Goal: Information Seeking & Learning: Learn about a topic

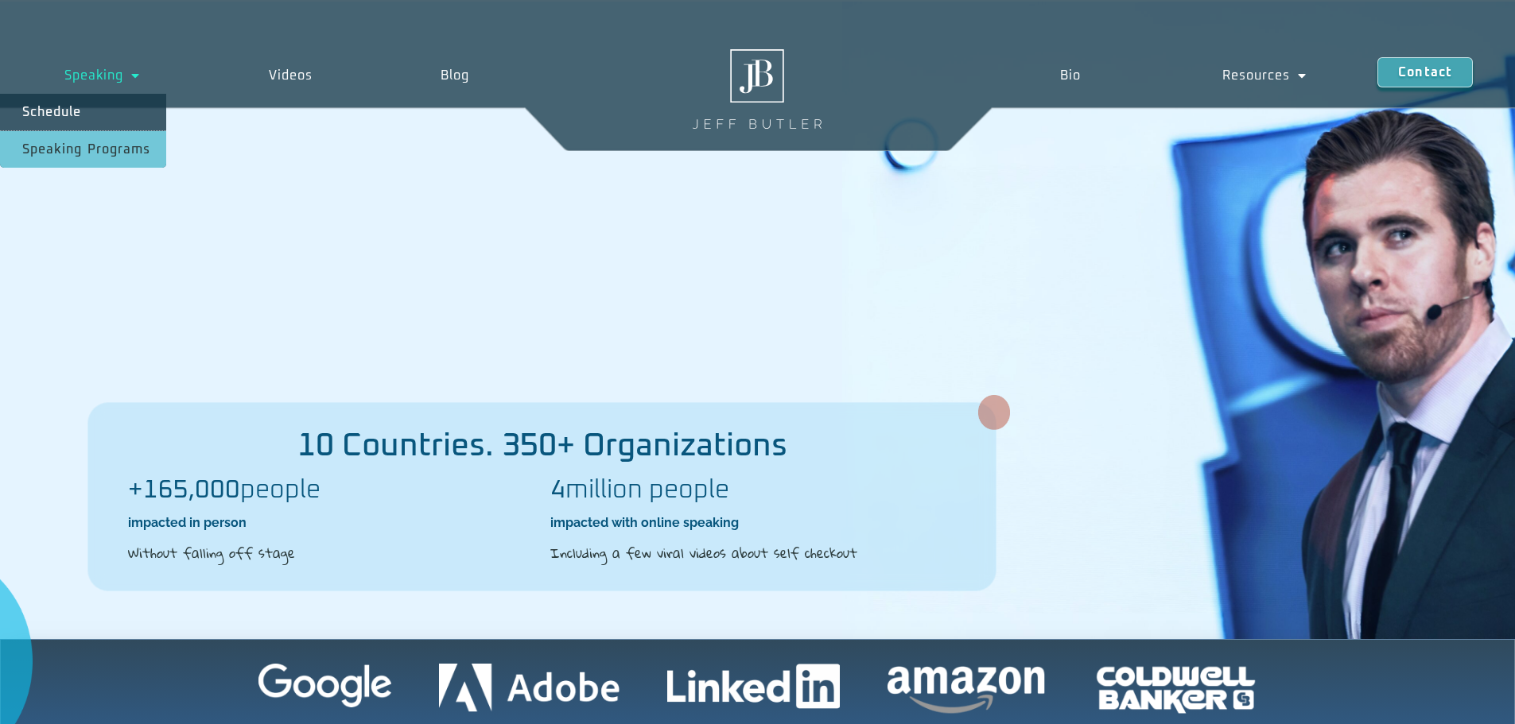
click at [114, 76] on link "Speaking" at bounding box center [102, 75] width 204 height 37
click at [88, 150] on link "Speaking Programs" at bounding box center [83, 149] width 166 height 37
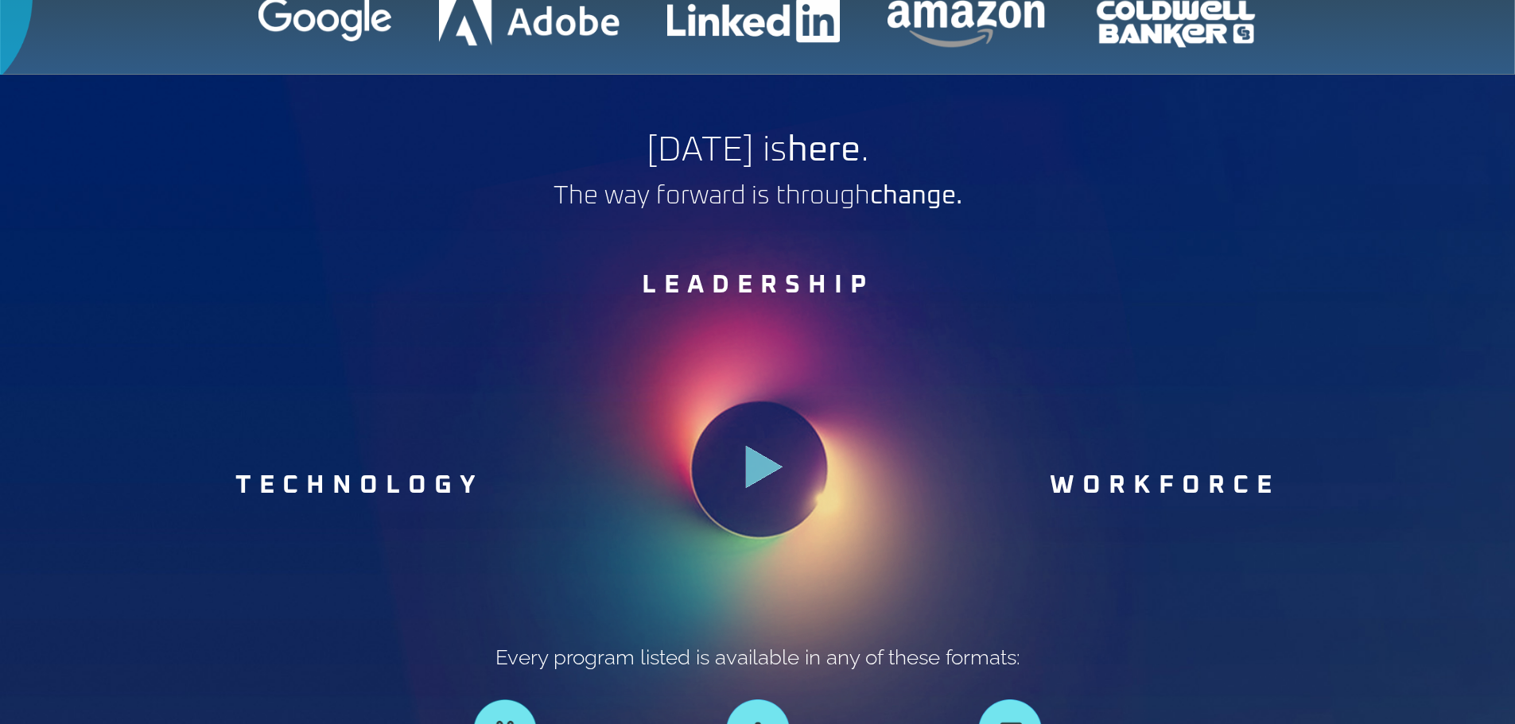
scroll to position [795, 0]
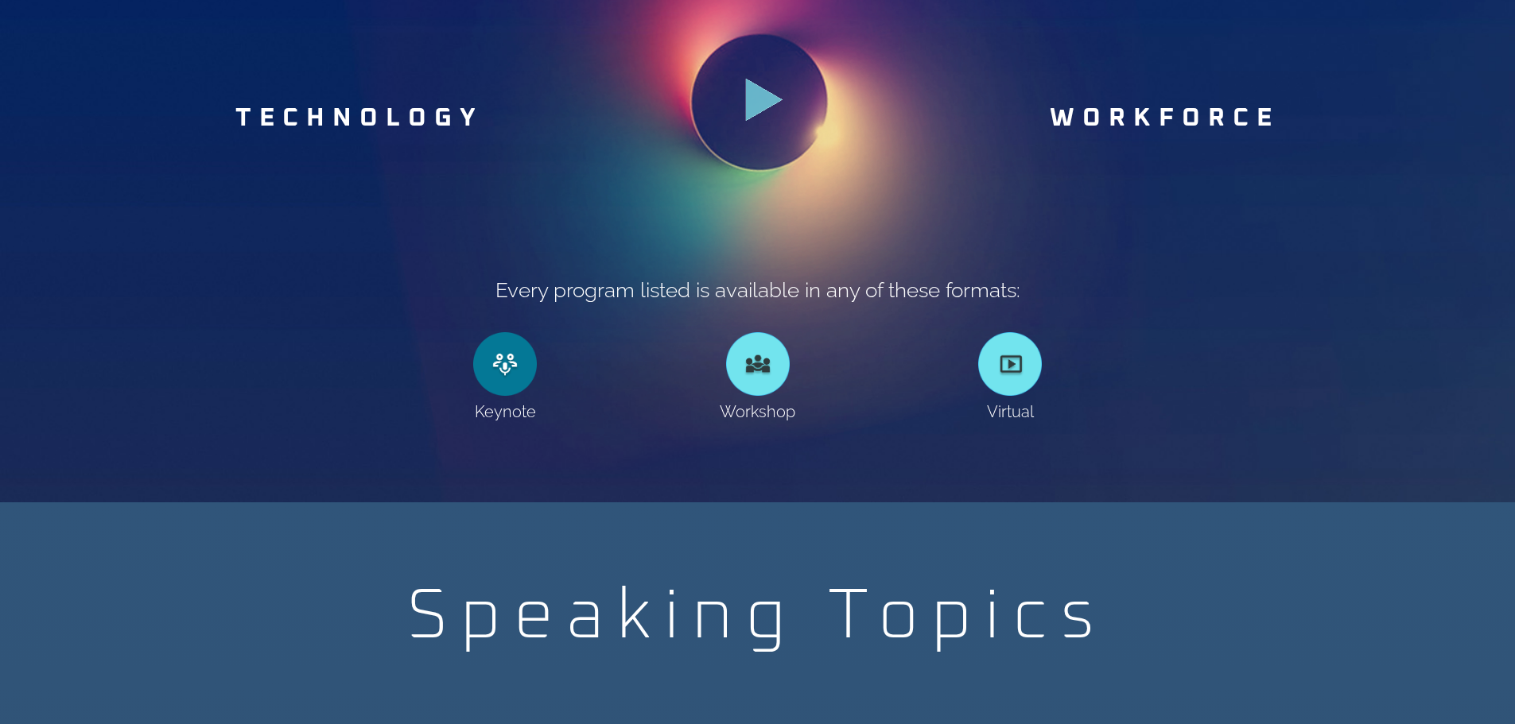
click at [516, 374] on link at bounding box center [505, 364] width 64 height 64
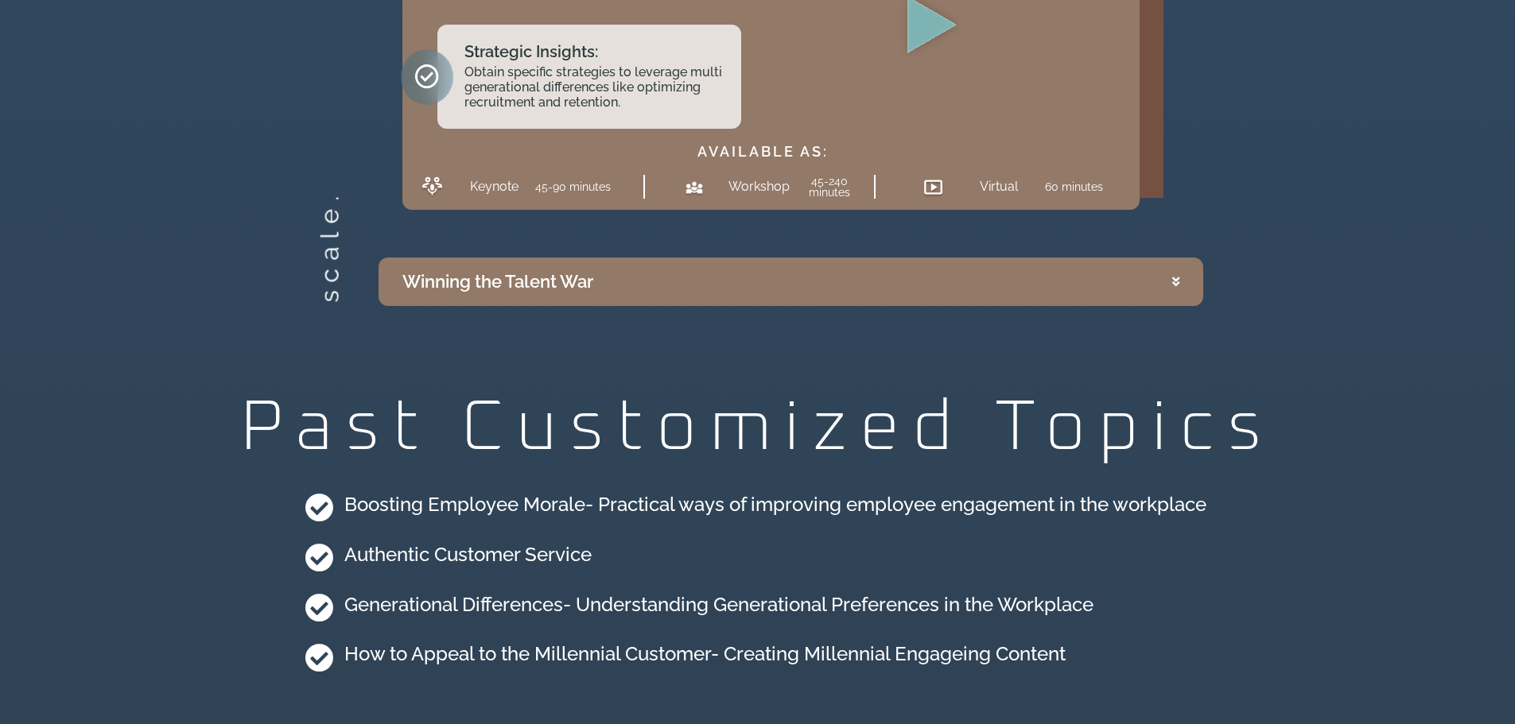
scroll to position [3737, 0]
